Goal: Navigation & Orientation: Go to known website

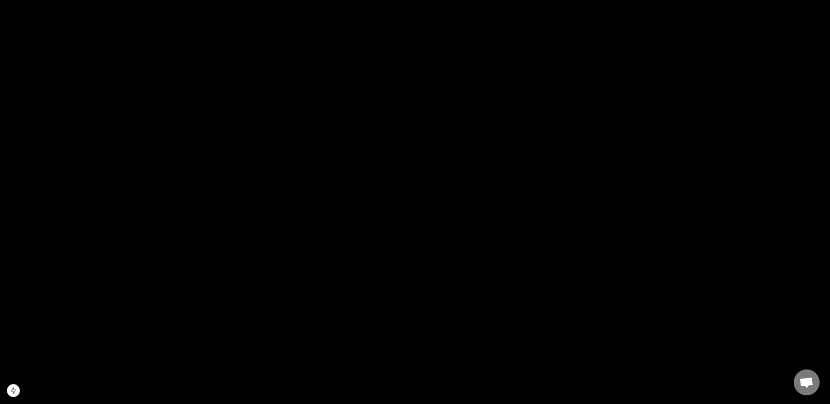
scroll to position [1602, 0]
